Goal: Find specific page/section: Find specific page/section

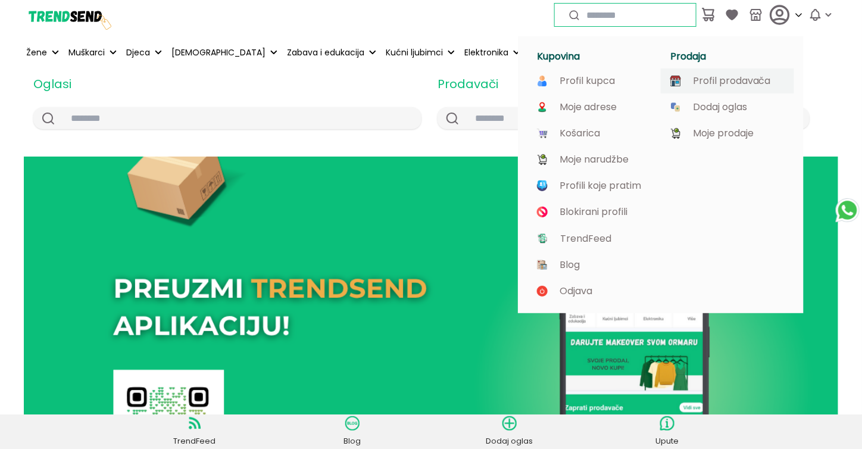
click at [732, 76] on p "Profil prodavača" at bounding box center [732, 81] width 78 height 11
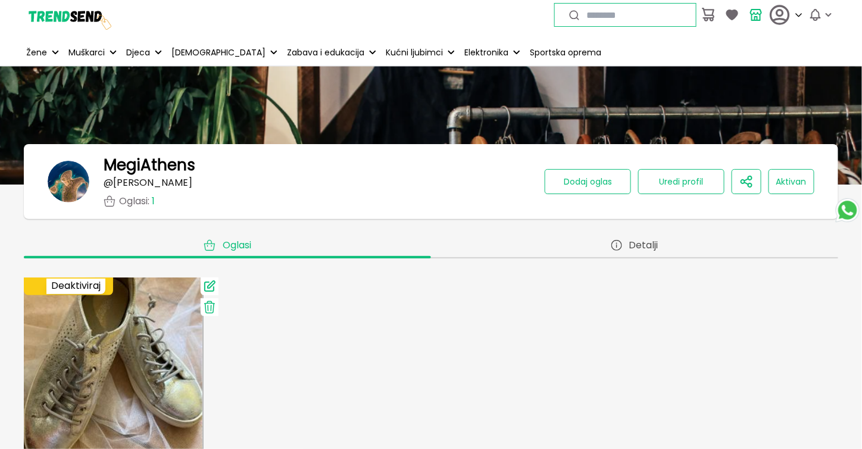
scroll to position [238, 0]
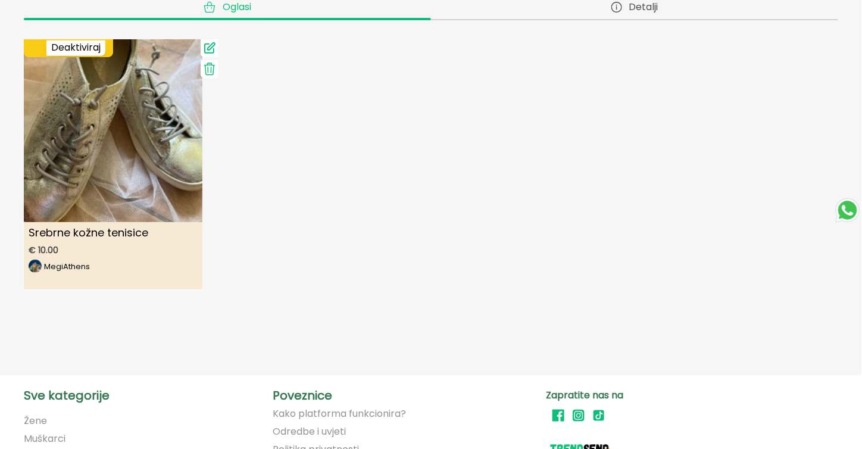
click at [71, 159] on img at bounding box center [113, 124] width 196 height 196
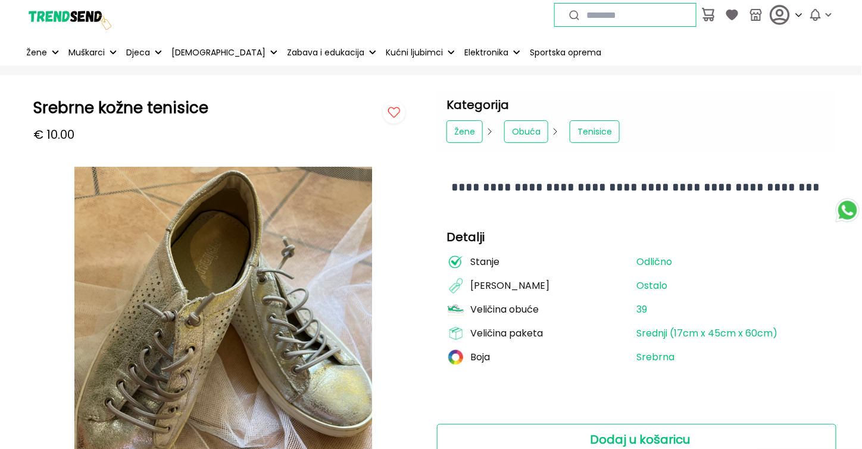
click at [93, 20] on img at bounding box center [68, 14] width 89 height 89
